Goal: Find contact information: Find contact information

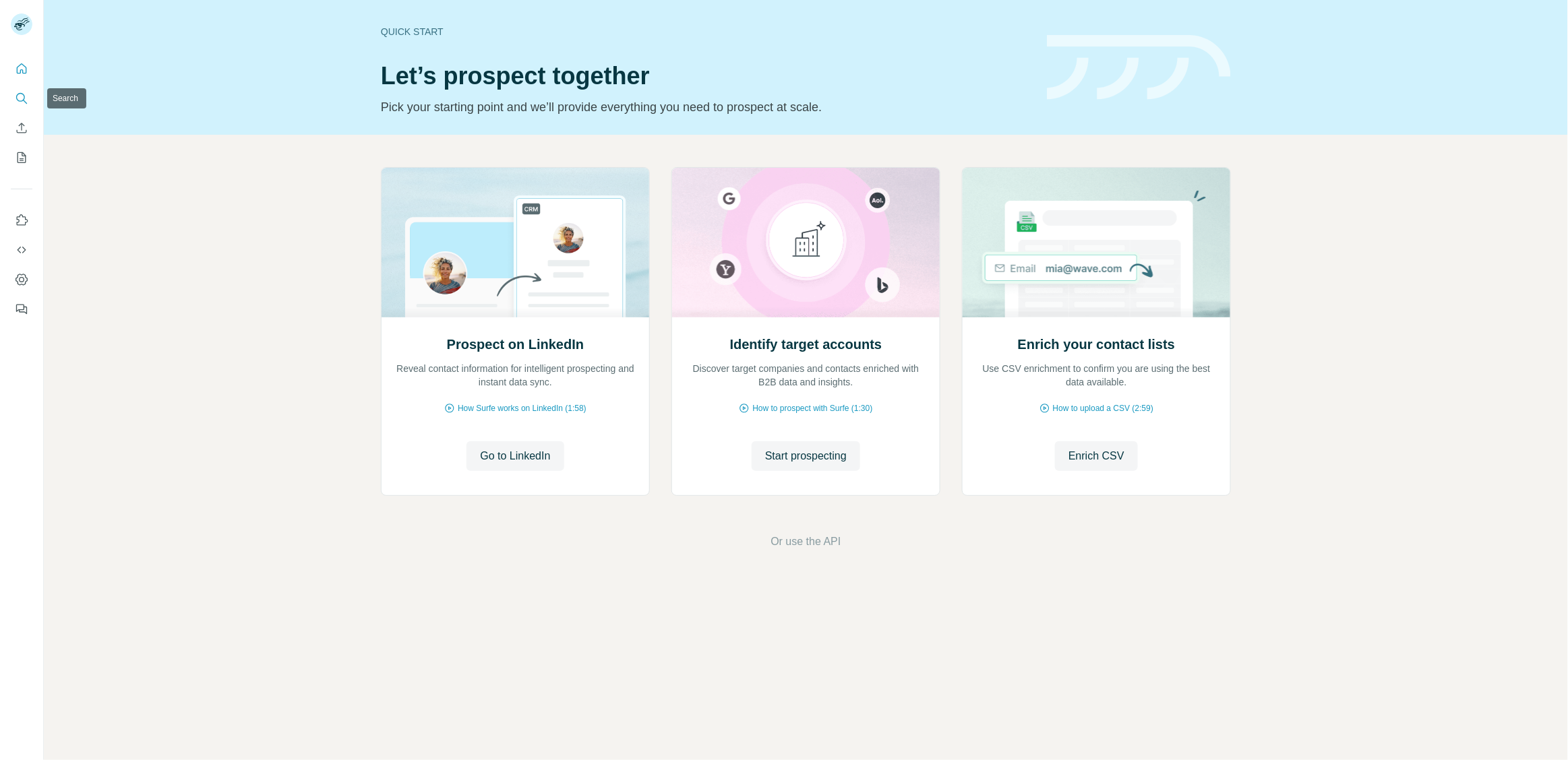
click at [19, 96] on icon "Search" at bounding box center [22, 99] width 13 height 13
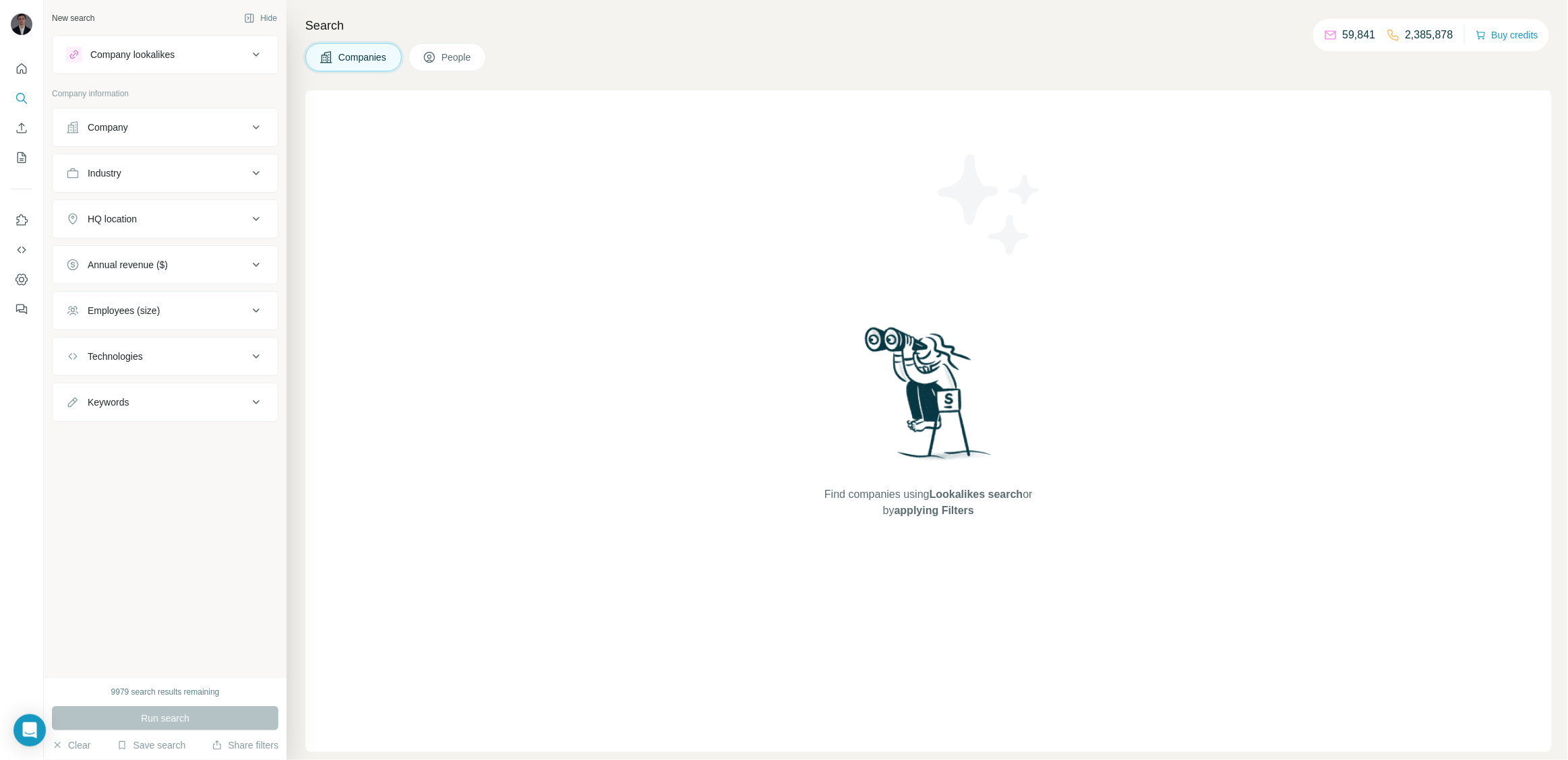
click at [186, 137] on button "Company" at bounding box center [164, 127] width 225 height 32
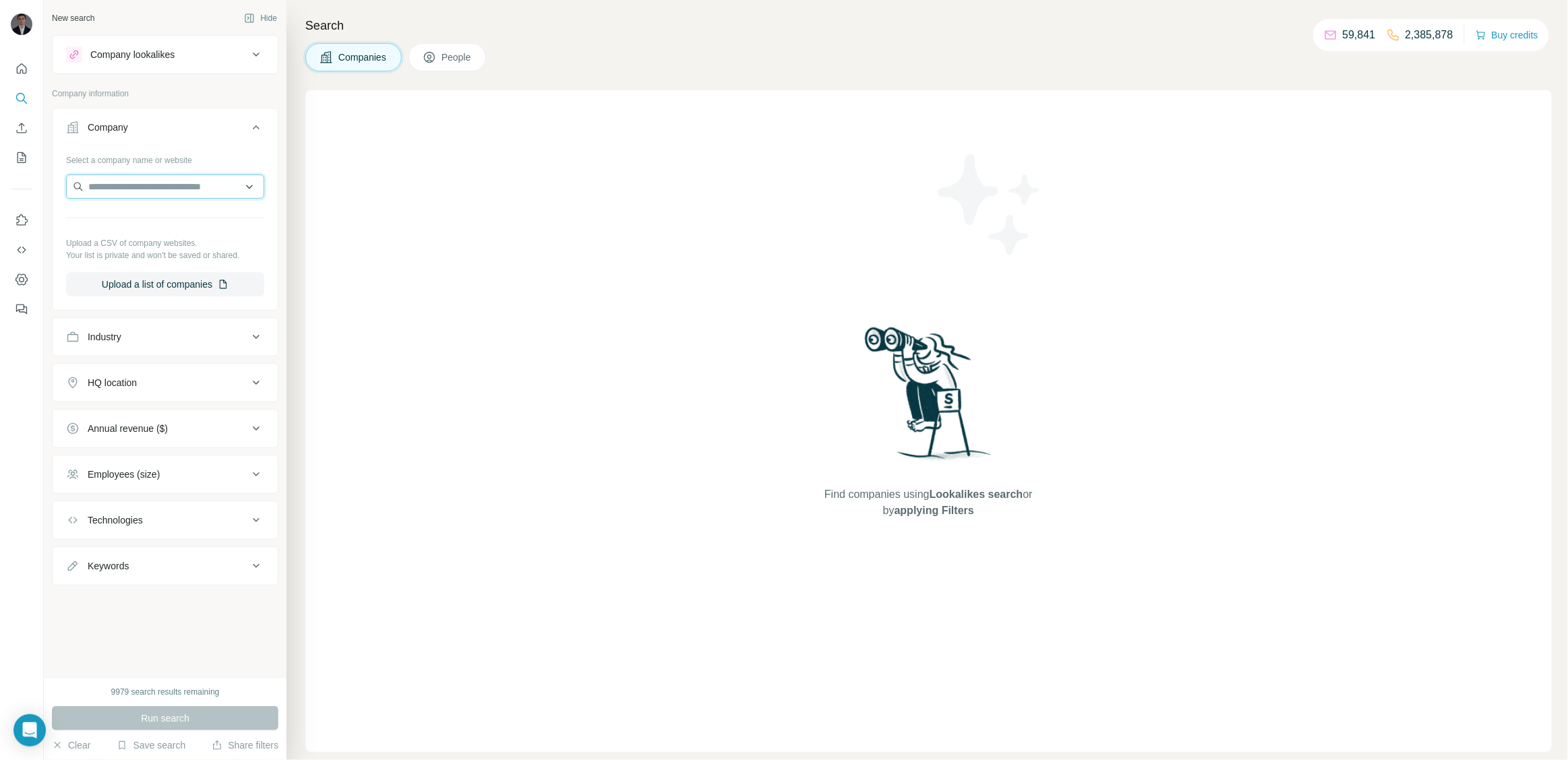
click at [171, 190] on input "text" at bounding box center [164, 186] width 198 height 24
paste input "**********"
type input "**********"
click at [173, 217] on div "Olnica [DOMAIN_NAME]" at bounding box center [164, 223] width 191 height 36
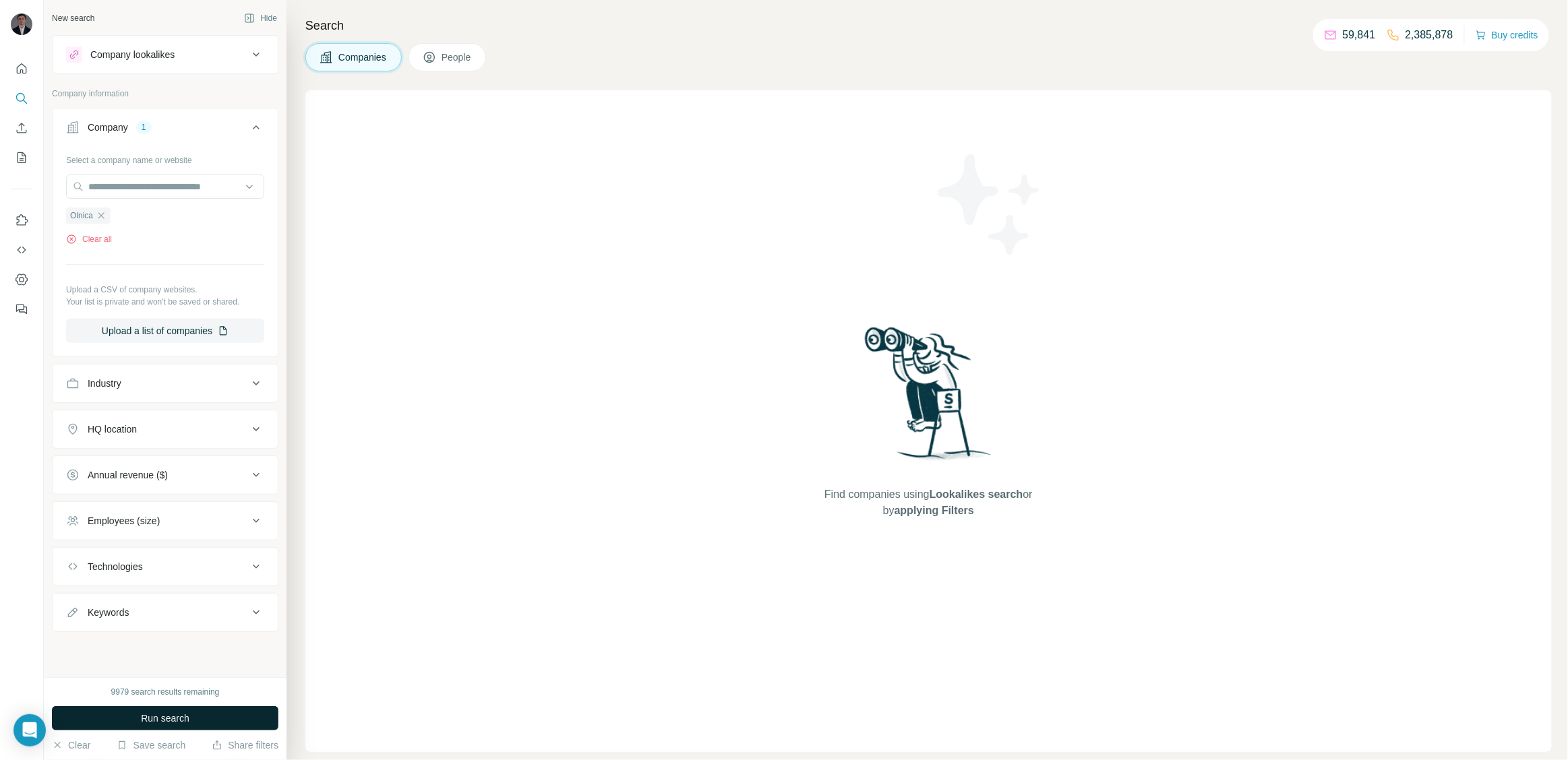
click at [187, 708] on button "Run search" at bounding box center [165, 719] width 227 height 24
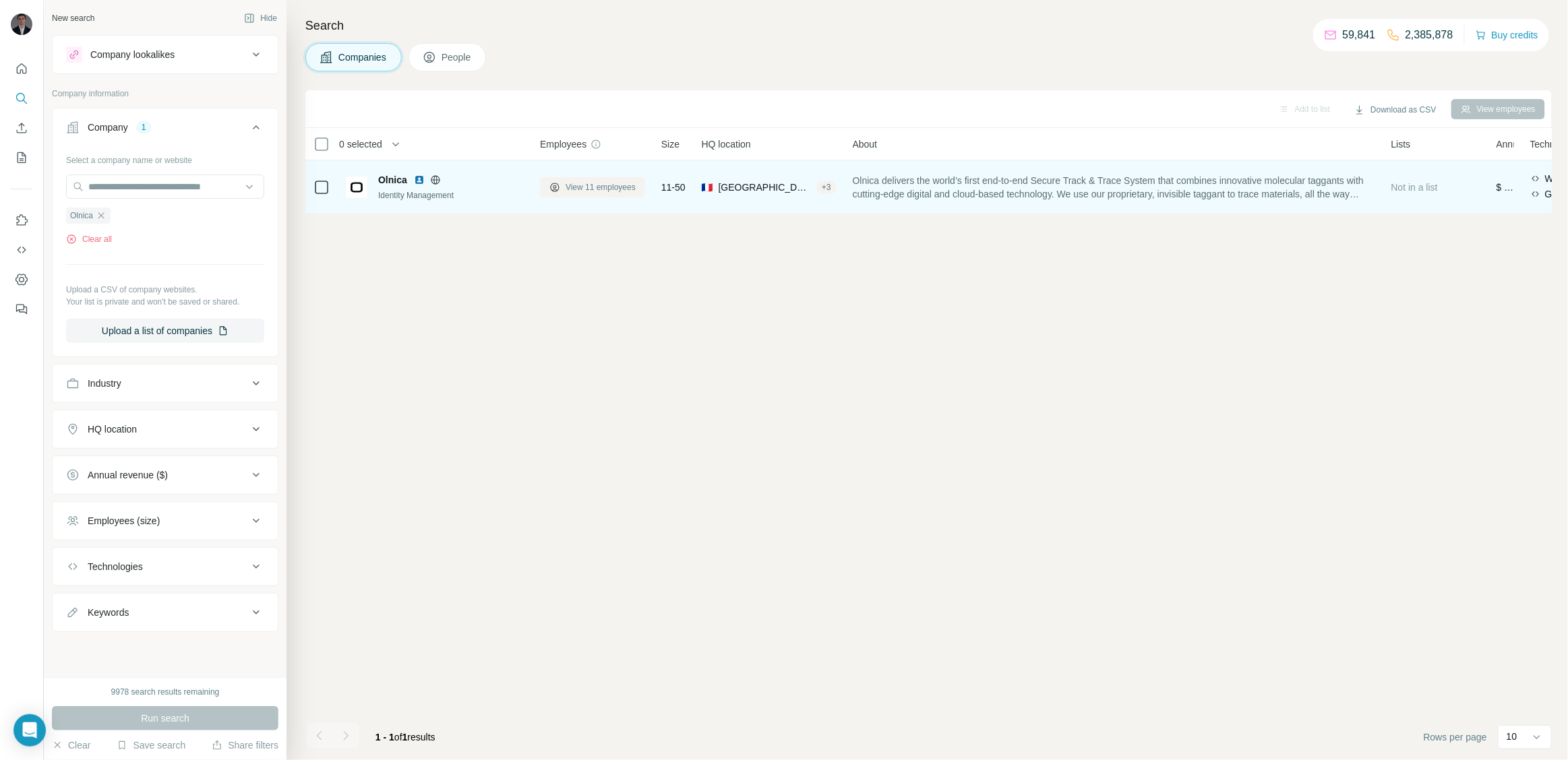
click at [586, 185] on span "View 11 employees" at bounding box center [601, 187] width 70 height 12
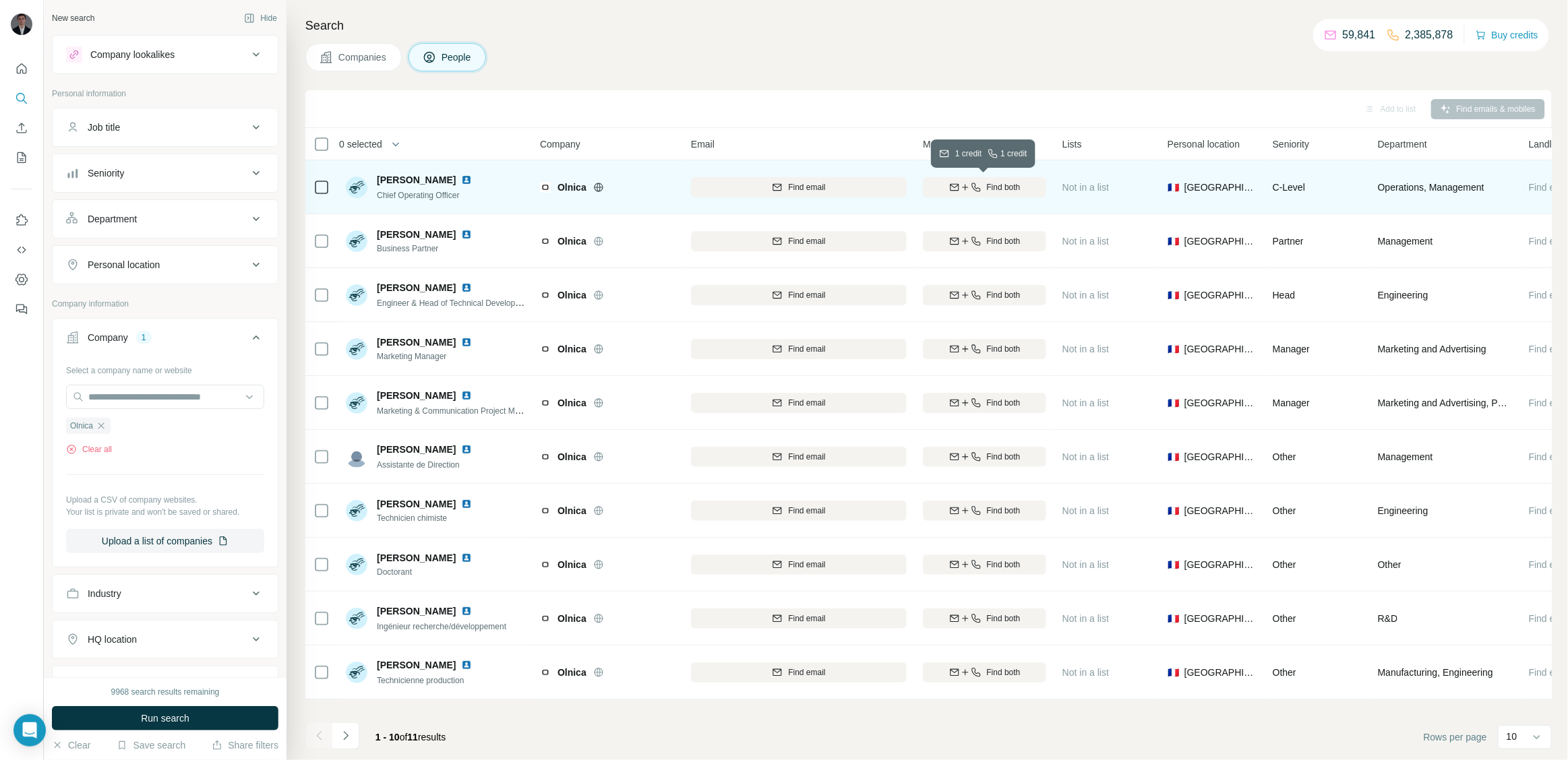
click at [992, 187] on span "Find both" at bounding box center [1004, 187] width 34 height 12
drag, startPoint x: 378, startPoint y: 183, endPoint x: 465, endPoint y: 180, distance: 87.1
click at [455, 180] on span "[PERSON_NAME]" at bounding box center [417, 180] width 79 height 13
copy span "[PERSON_NAME]"
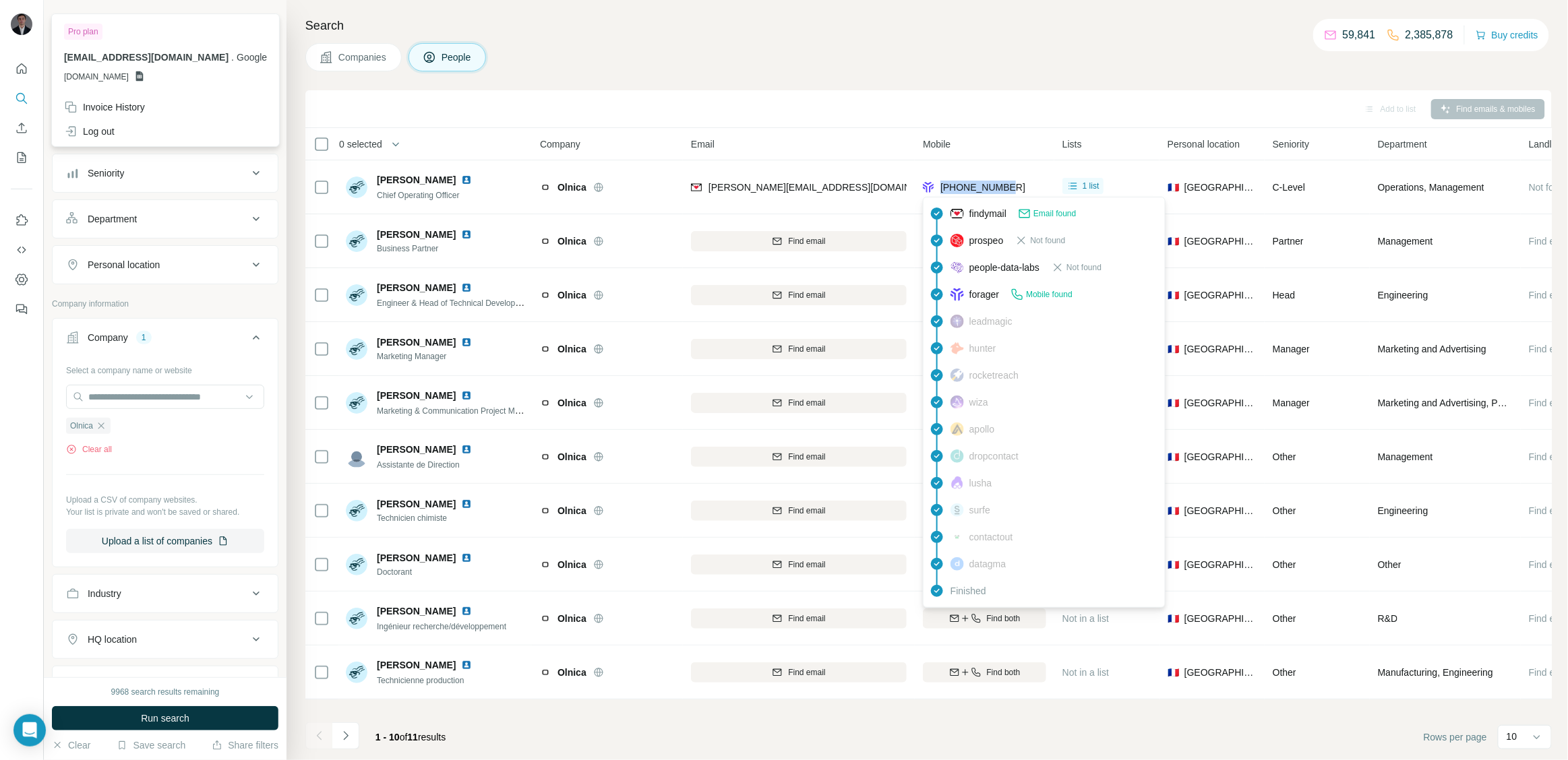
drag, startPoint x: 1018, startPoint y: 186, endPoint x: 943, endPoint y: 186, distance: 75.0
click at [943, 186] on div "[PHONE_NUMBER]" at bounding box center [984, 187] width 123 height 37
copy span "[PHONE_NUMBER]"
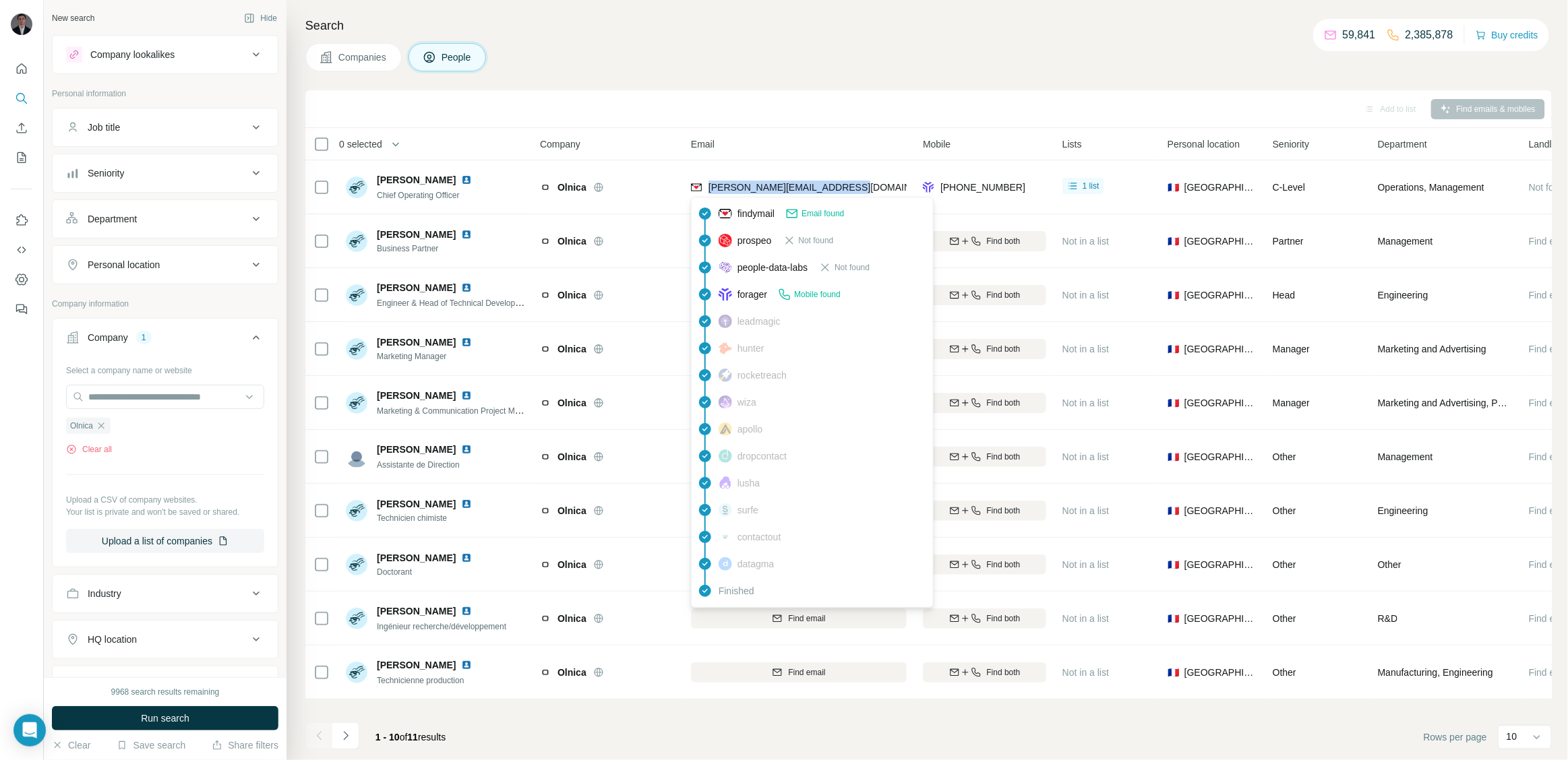
drag, startPoint x: 854, startPoint y: 183, endPoint x: 709, endPoint y: 191, distance: 145.2
click at [709, 191] on div "[PERSON_NAME][EMAIL_ADDRESS][DOMAIN_NAME]" at bounding box center [799, 187] width 216 height 37
copy span "[PERSON_NAME][EMAIL_ADDRESS][DOMAIN_NAME]"
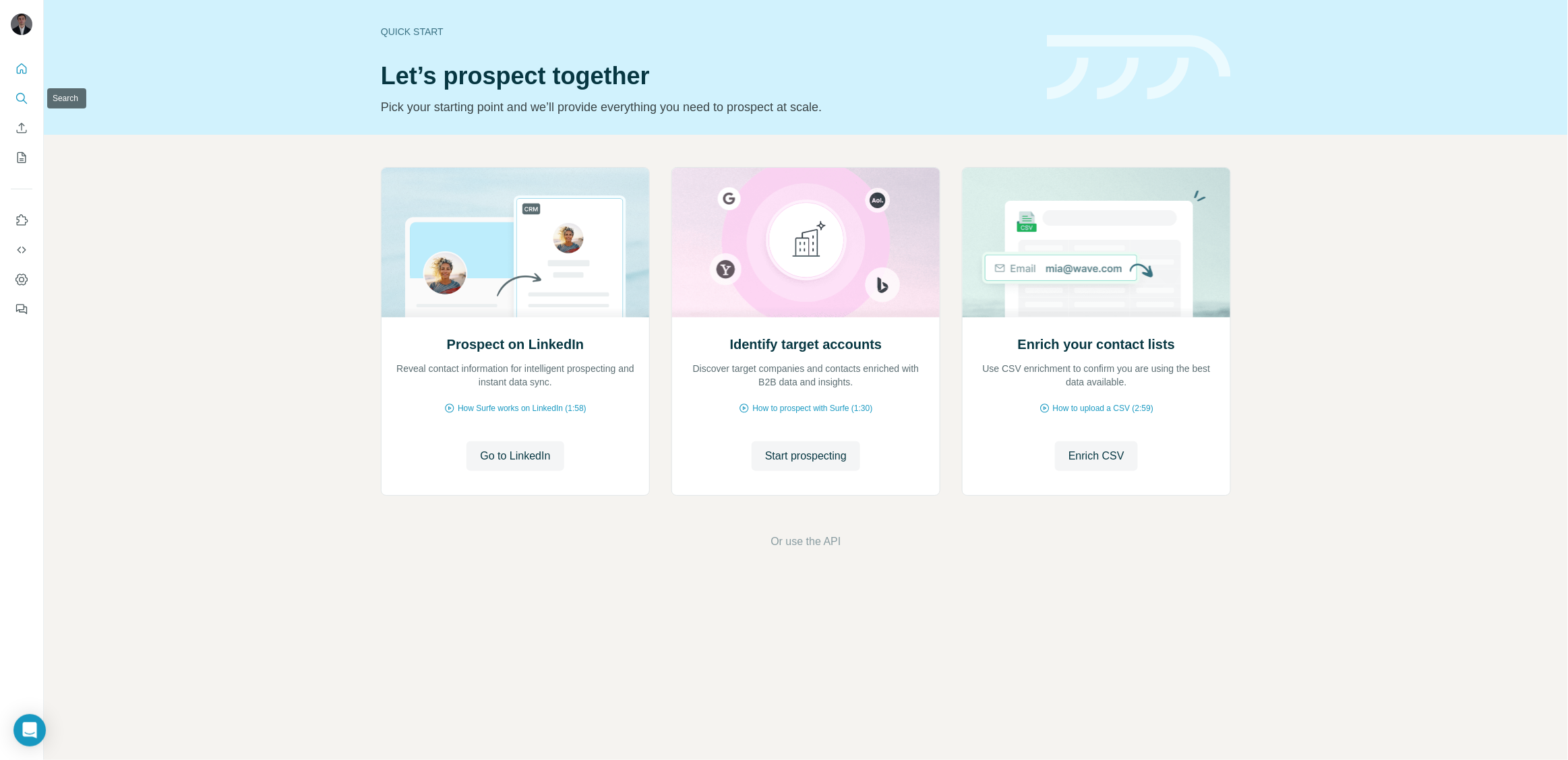
click at [23, 102] on icon "Search" at bounding box center [22, 99] width 13 height 13
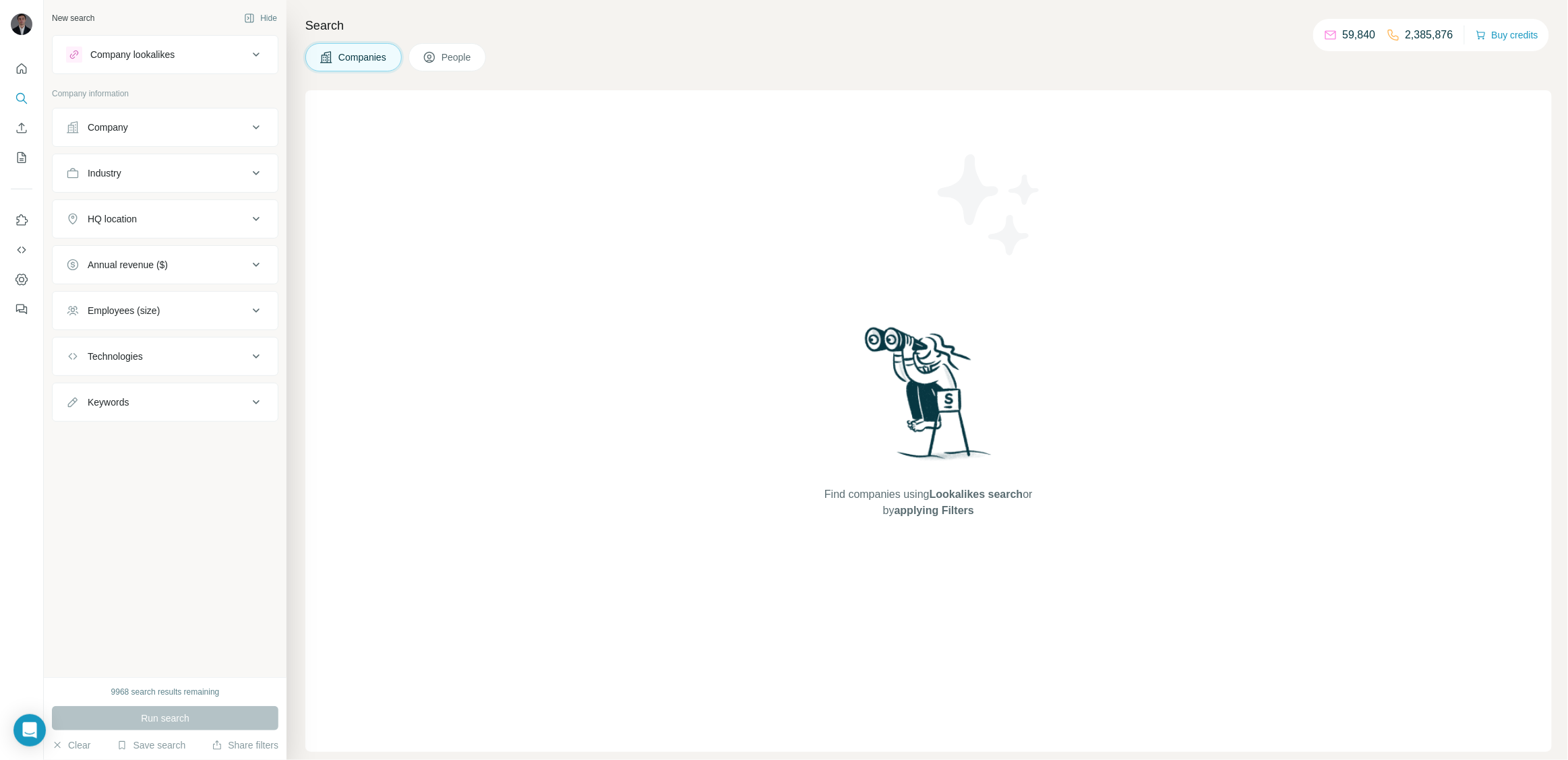
click at [182, 131] on div "Company" at bounding box center [157, 127] width 182 height 13
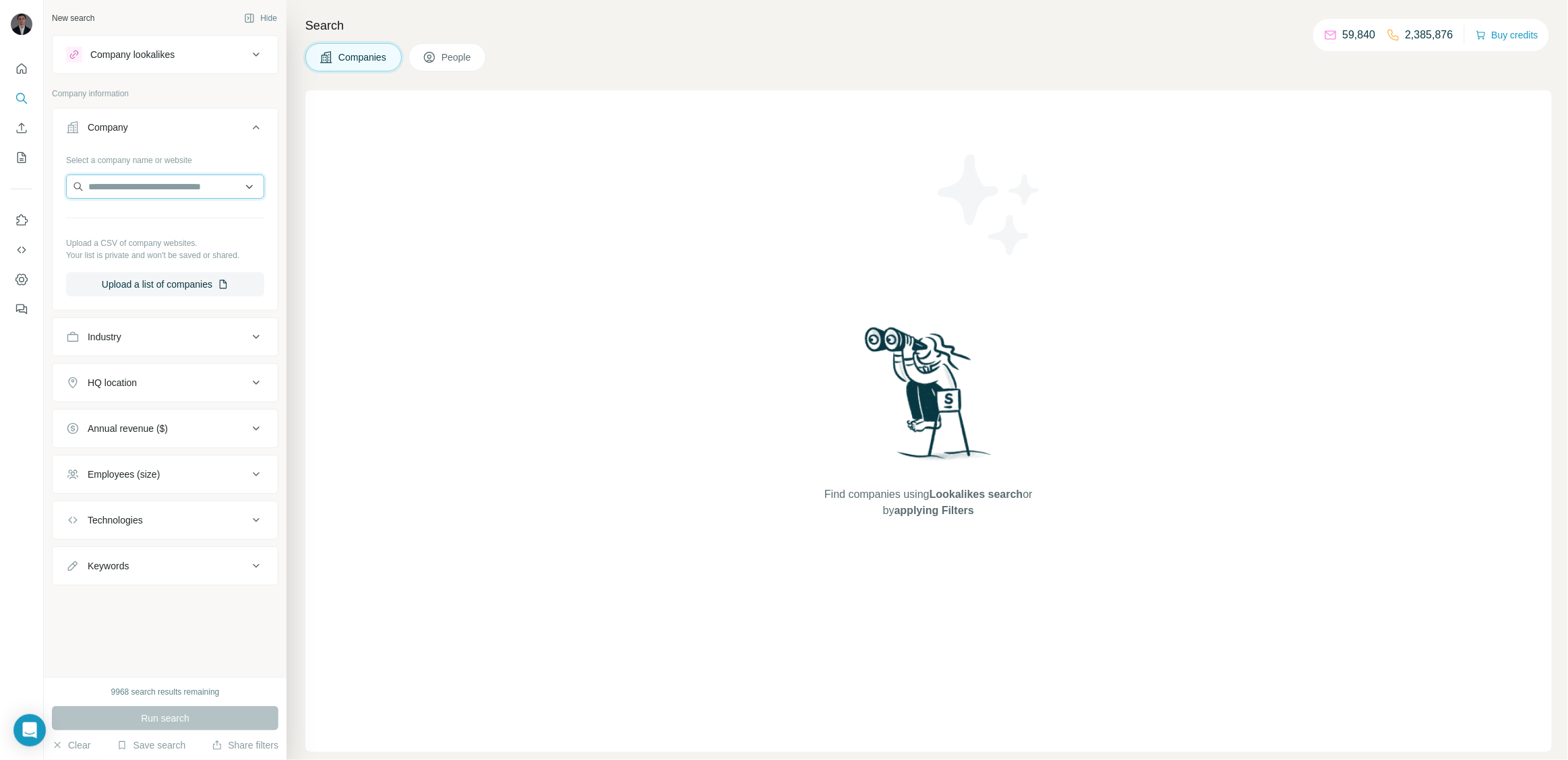
click at [153, 186] on input "text" at bounding box center [164, 186] width 198 height 24
paste input "**********"
type input "**********"
click at [191, 230] on div "Wiidii [DOMAIN_NAME]" at bounding box center [164, 223] width 191 height 36
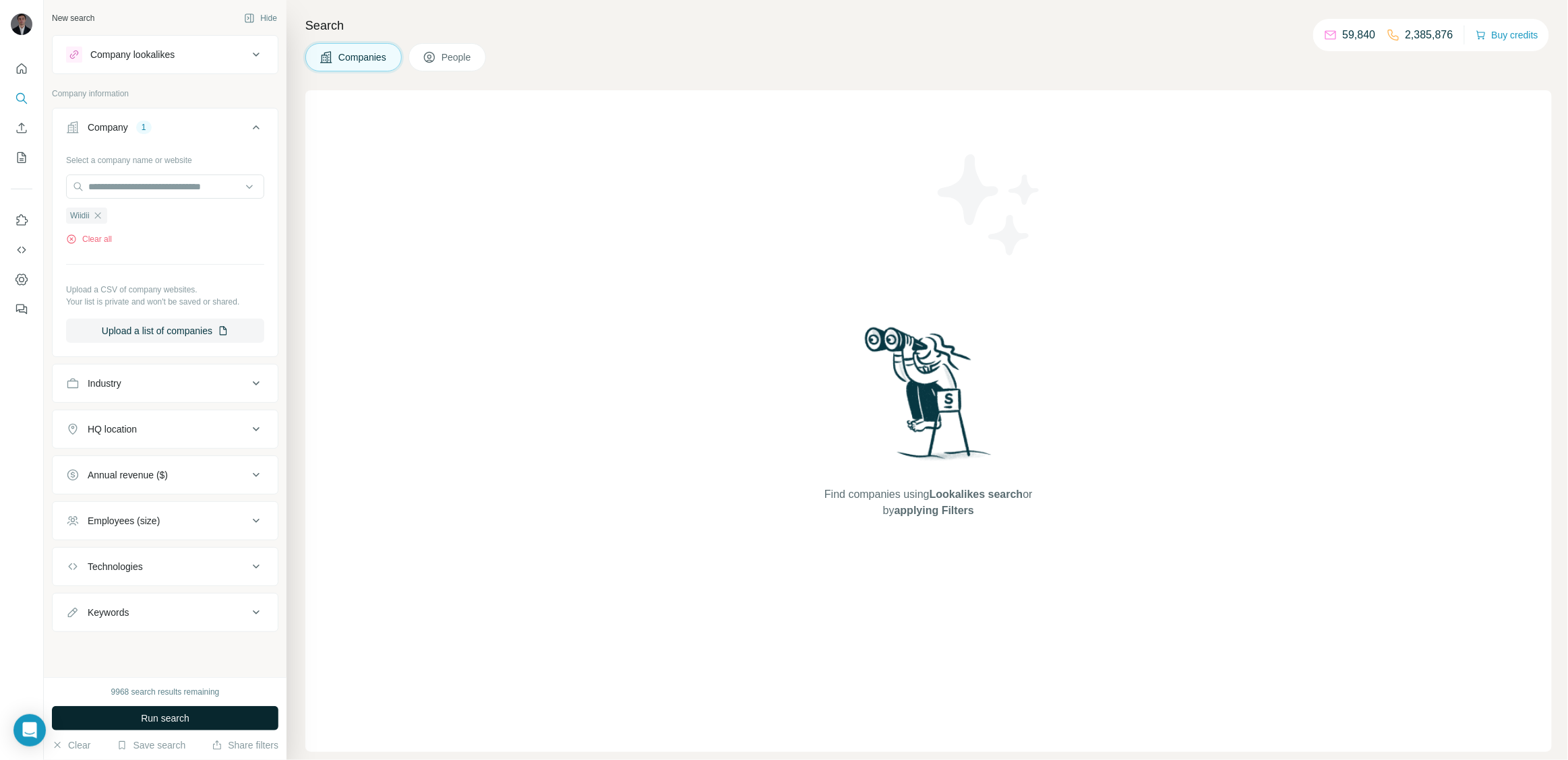
click at [203, 716] on button "Run search" at bounding box center [165, 719] width 227 height 24
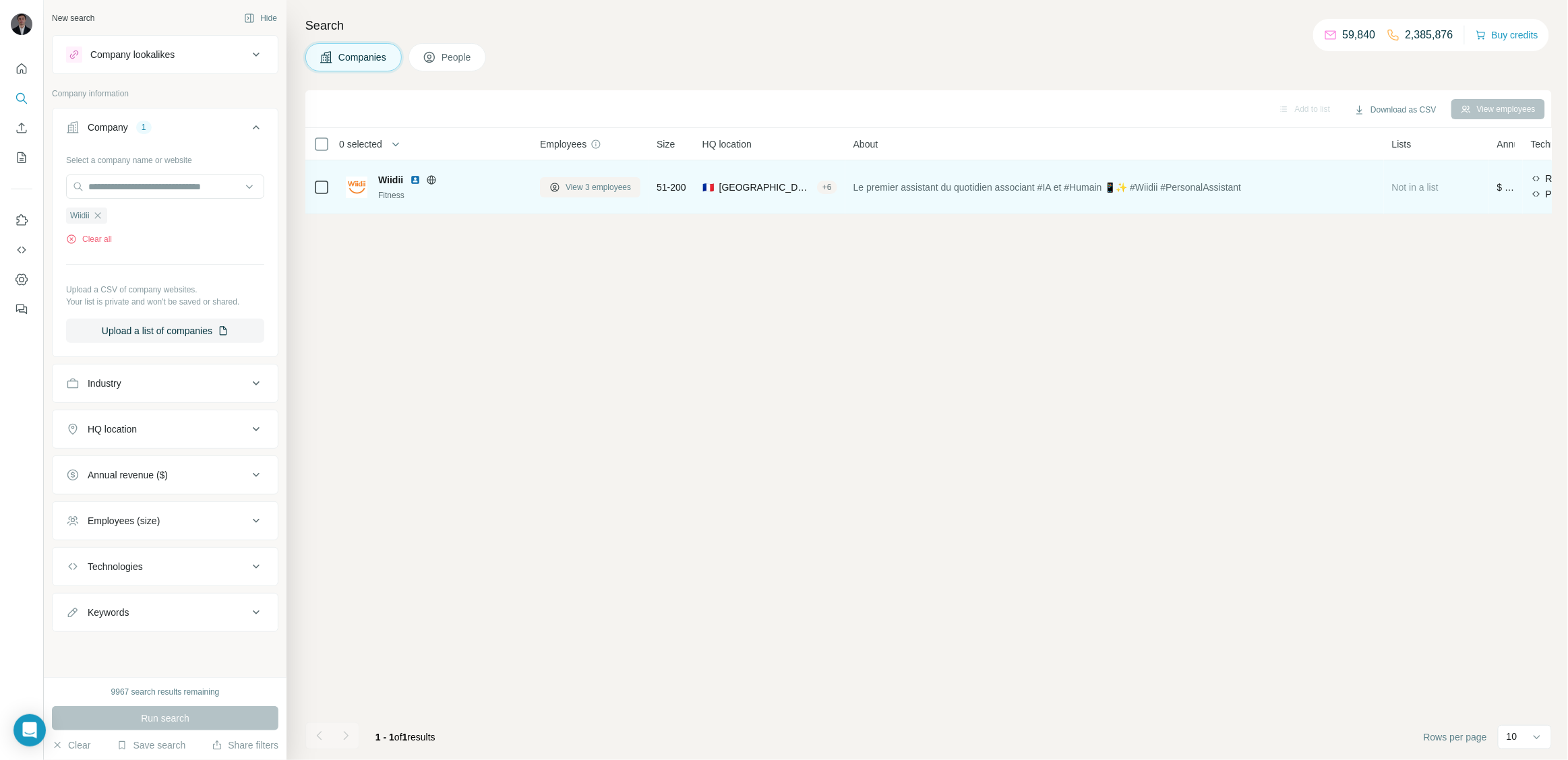
click at [612, 189] on span "View 3 employees" at bounding box center [599, 187] width 66 height 12
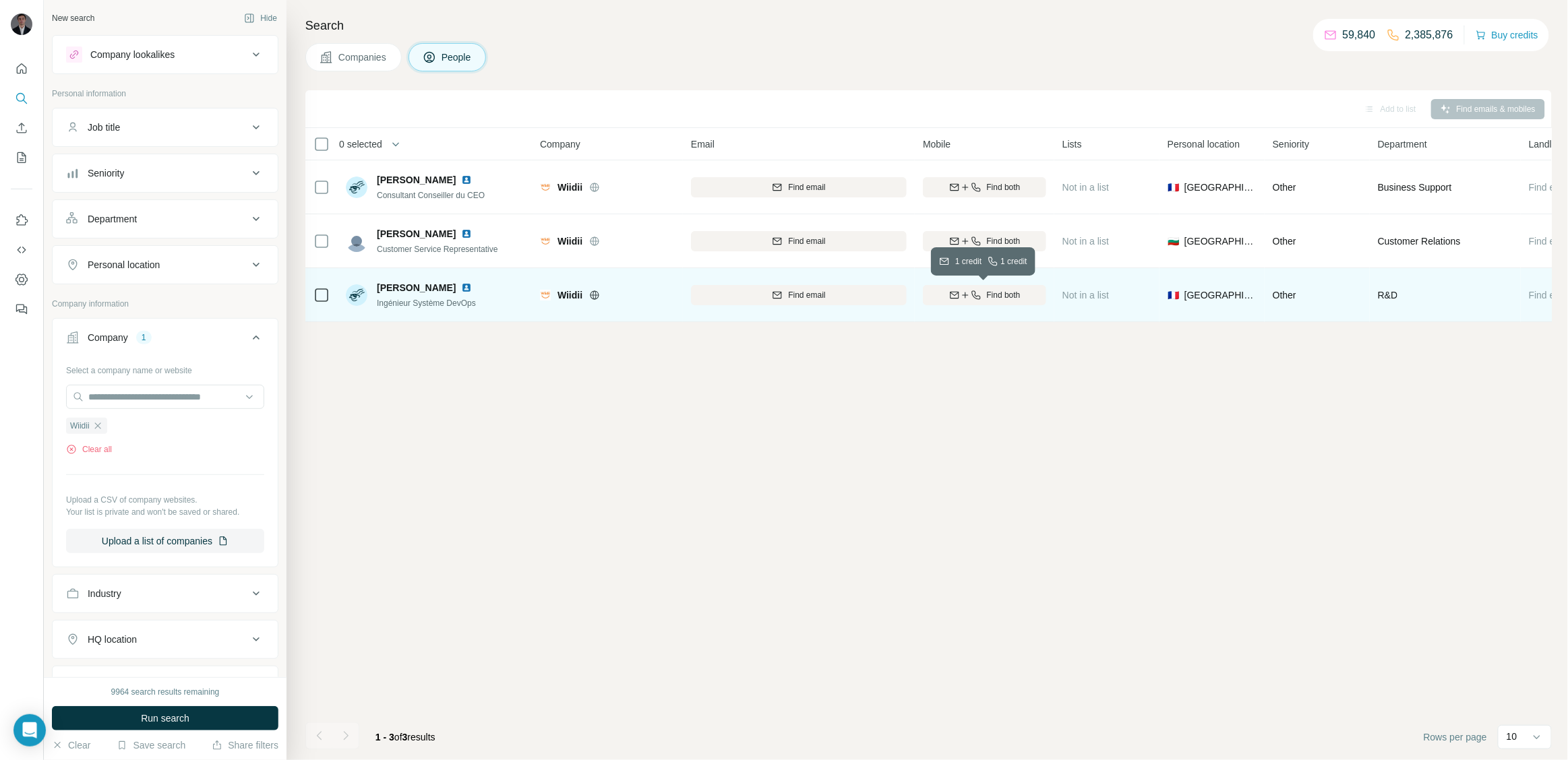
click at [1013, 294] on span "Find both" at bounding box center [1004, 295] width 34 height 12
drag, startPoint x: 370, startPoint y: 282, endPoint x: 465, endPoint y: 282, distance: 95.0
click at [465, 282] on div "[PERSON_NAME] Ingénieur Système DevOps" at bounding box center [417, 295] width 143 height 29
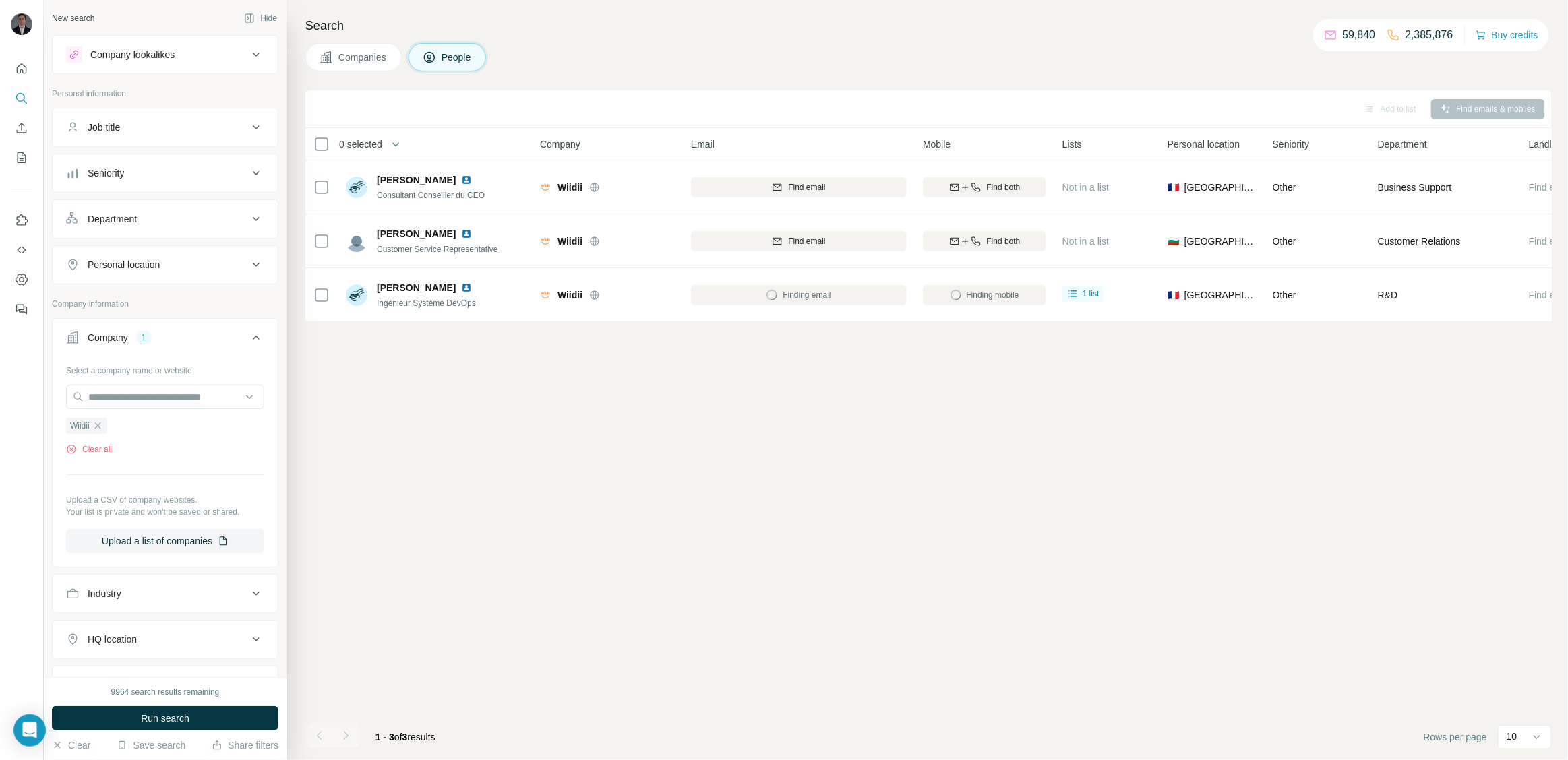
click at [475, 407] on div "Add to list Find emails & mobiles 0 selected People Company Email Mobile Lists …" at bounding box center [929, 425] width 1247 height 670
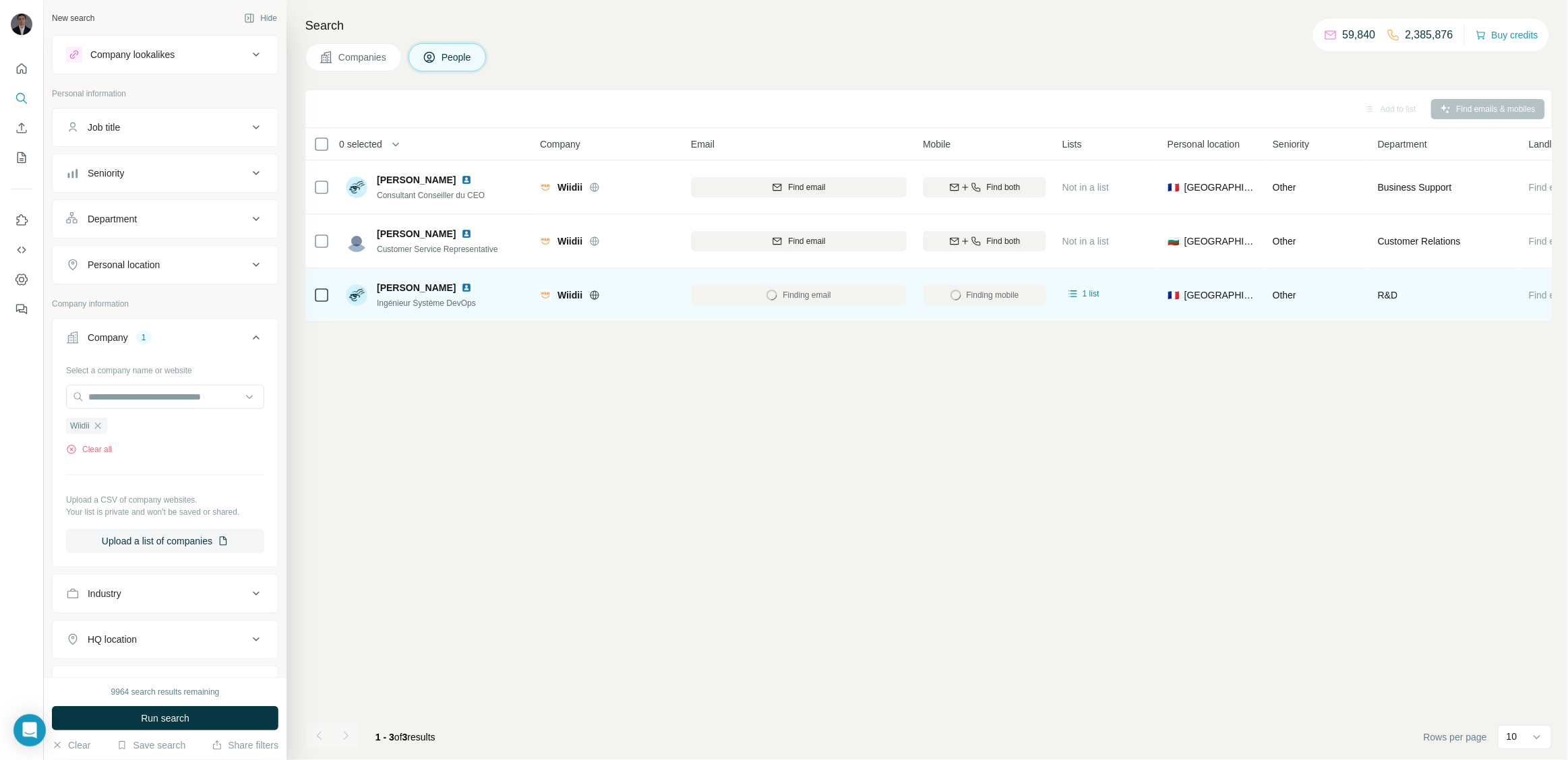
drag, startPoint x: 378, startPoint y: 288, endPoint x: 472, endPoint y: 288, distance: 94.0
click at [455, 288] on span "[PERSON_NAME]" at bounding box center [417, 288] width 79 height 13
copy span "[PERSON_NAME]"
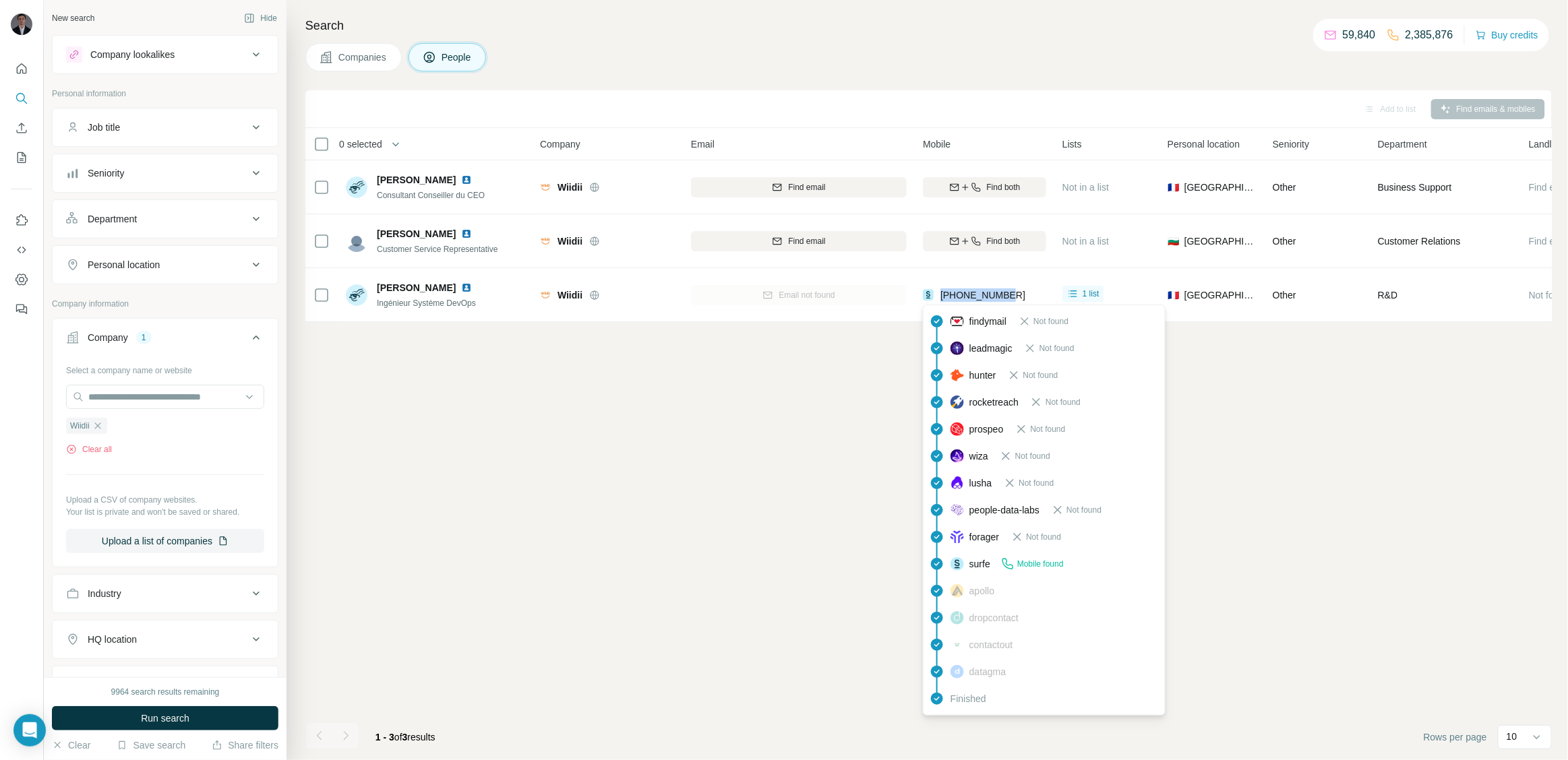
drag, startPoint x: 1011, startPoint y: 294, endPoint x: 941, endPoint y: 294, distance: 70.0
click at [941, 294] on div "[PHONE_NUMBER]" at bounding box center [984, 295] width 123 height 37
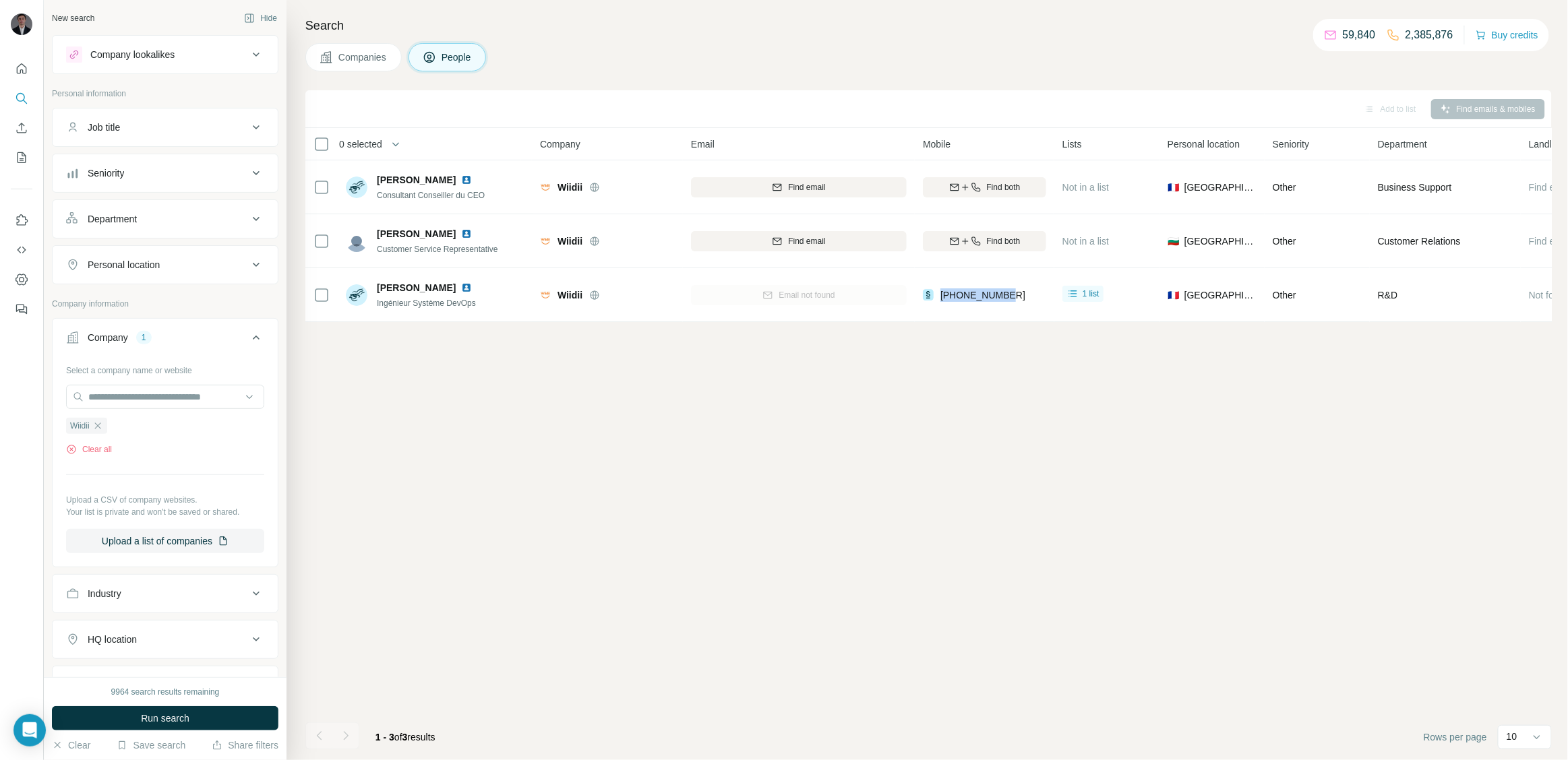
copy span "[PHONE_NUMBER]"
